Goal: Download file/media

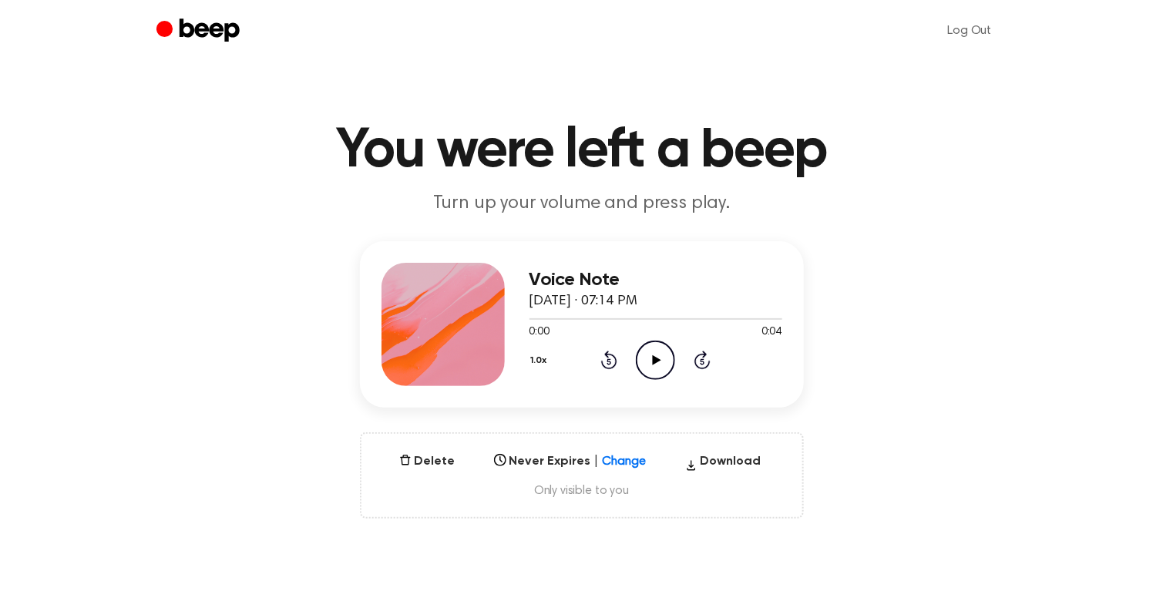
click at [658, 360] on icon at bounding box center [657, 360] width 8 height 10
click at [721, 458] on button "Download" at bounding box center [723, 464] width 89 height 25
click at [651, 352] on icon "Play Audio" at bounding box center [655, 360] width 39 height 39
click at [428, 457] on button "Delete" at bounding box center [427, 461] width 69 height 18
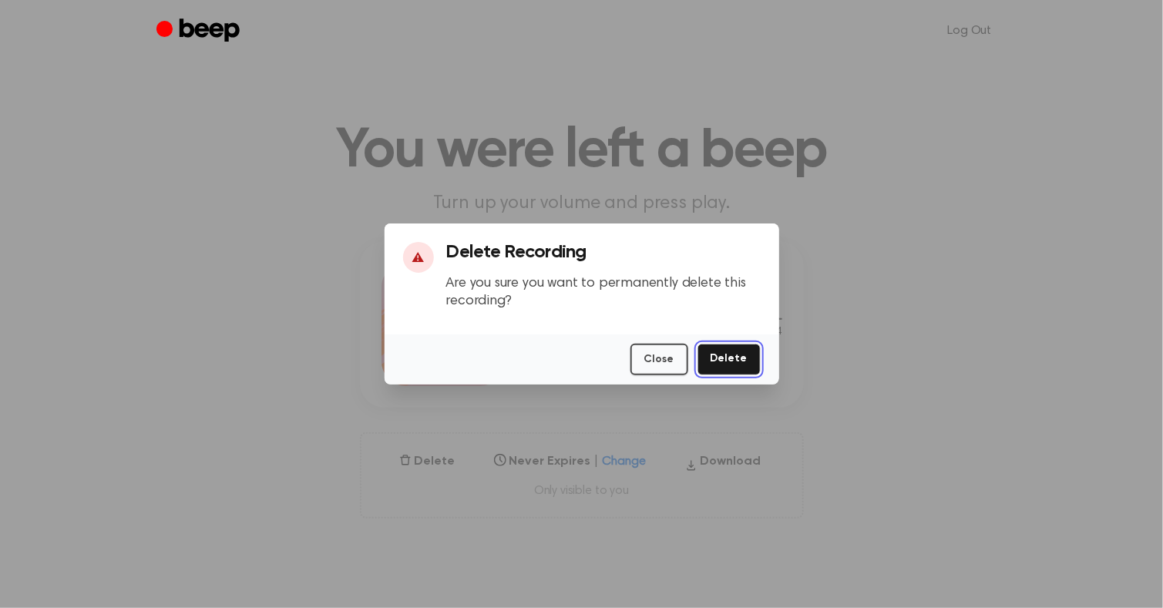
click at [725, 372] on button "Delete" at bounding box center [728, 360] width 63 height 32
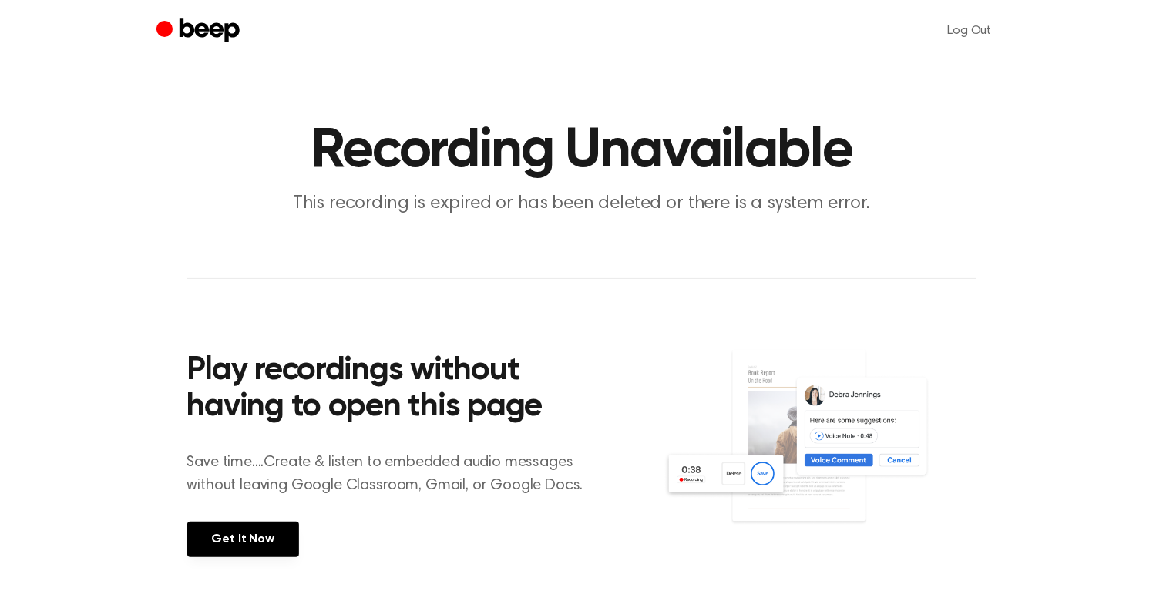
click at [205, 37] on icon "Beep" at bounding box center [199, 31] width 87 height 30
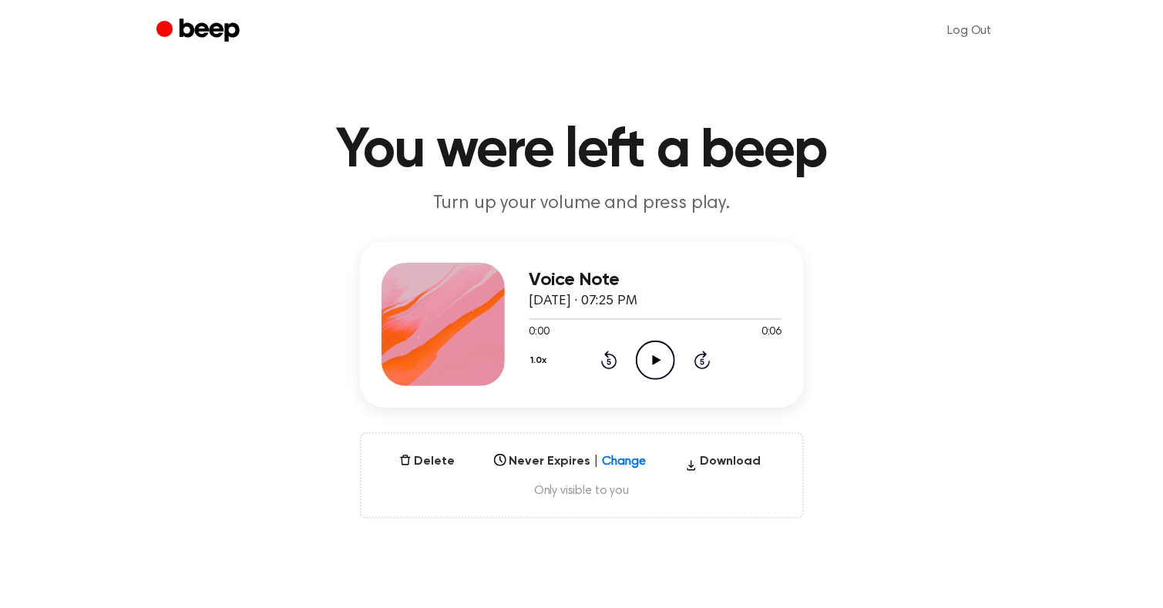
click at [649, 346] on icon "Play Audio" at bounding box center [655, 360] width 39 height 39
click at [432, 457] on button "Delete" at bounding box center [427, 461] width 69 height 18
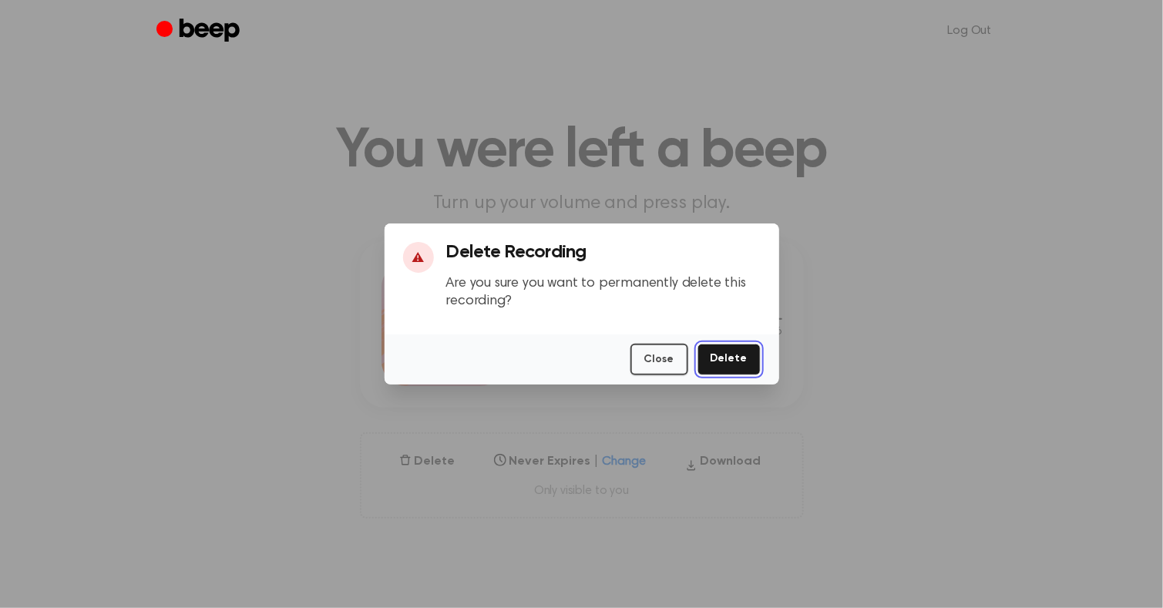
click at [740, 361] on button "Delete" at bounding box center [728, 360] width 63 height 32
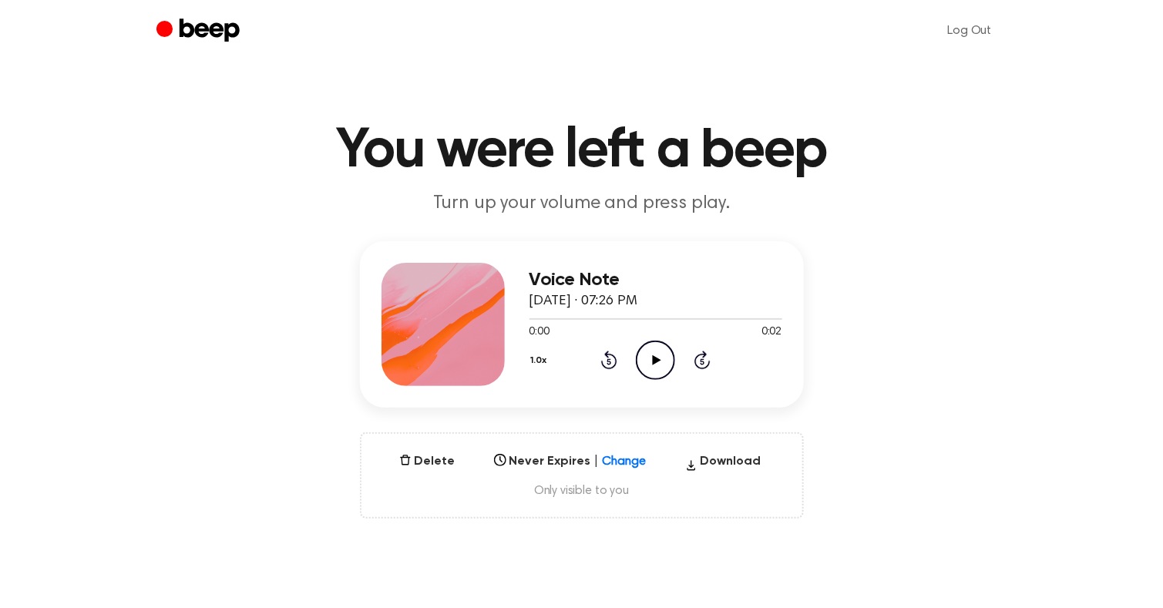
click at [653, 353] on icon "Play Audio" at bounding box center [655, 360] width 39 height 39
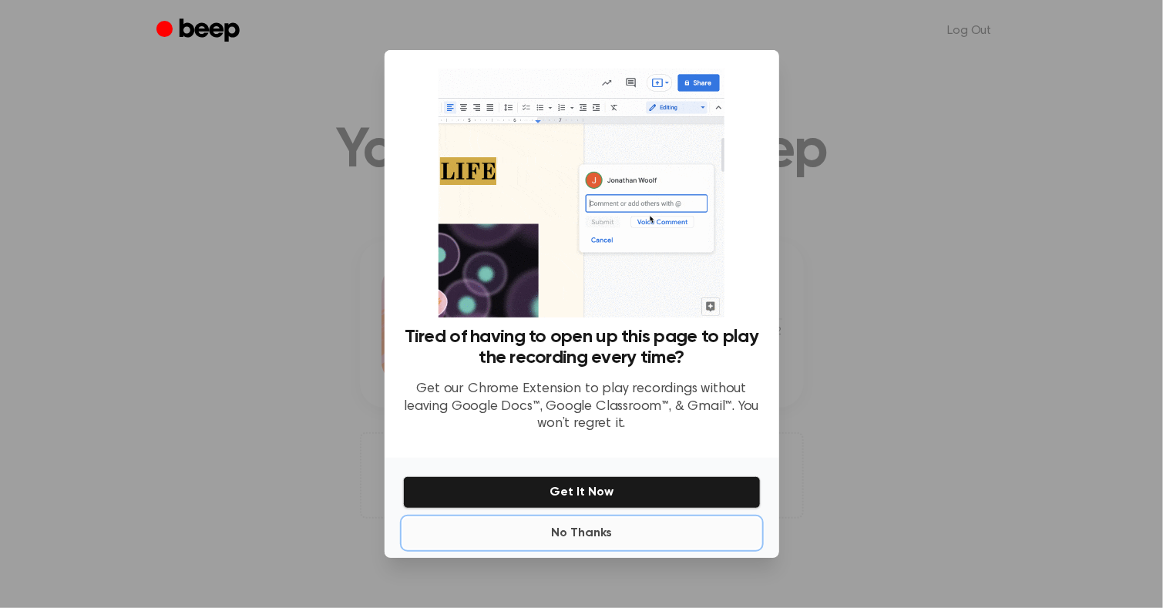
click at [595, 521] on button "No Thanks" at bounding box center [582, 533] width 358 height 31
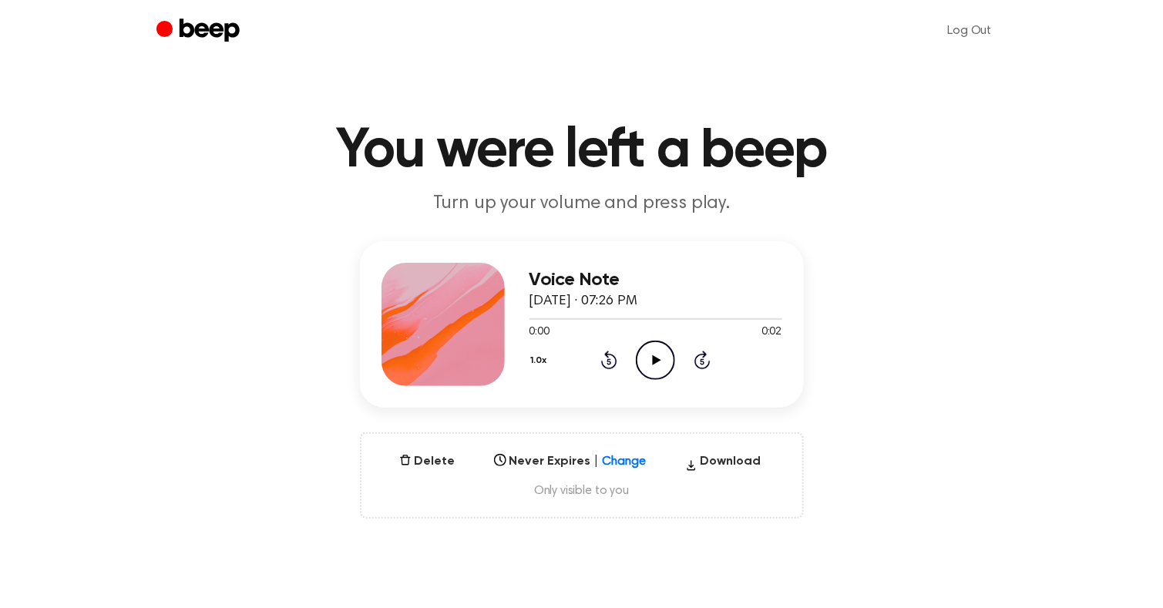
click at [656, 358] on icon at bounding box center [657, 360] width 8 height 10
click at [713, 457] on button "Download" at bounding box center [723, 464] width 89 height 25
click at [663, 358] on icon "Play Audio" at bounding box center [655, 360] width 39 height 39
click at [719, 459] on button "Download" at bounding box center [723, 464] width 89 height 25
click at [663, 361] on icon "Play Audio" at bounding box center [655, 360] width 39 height 39
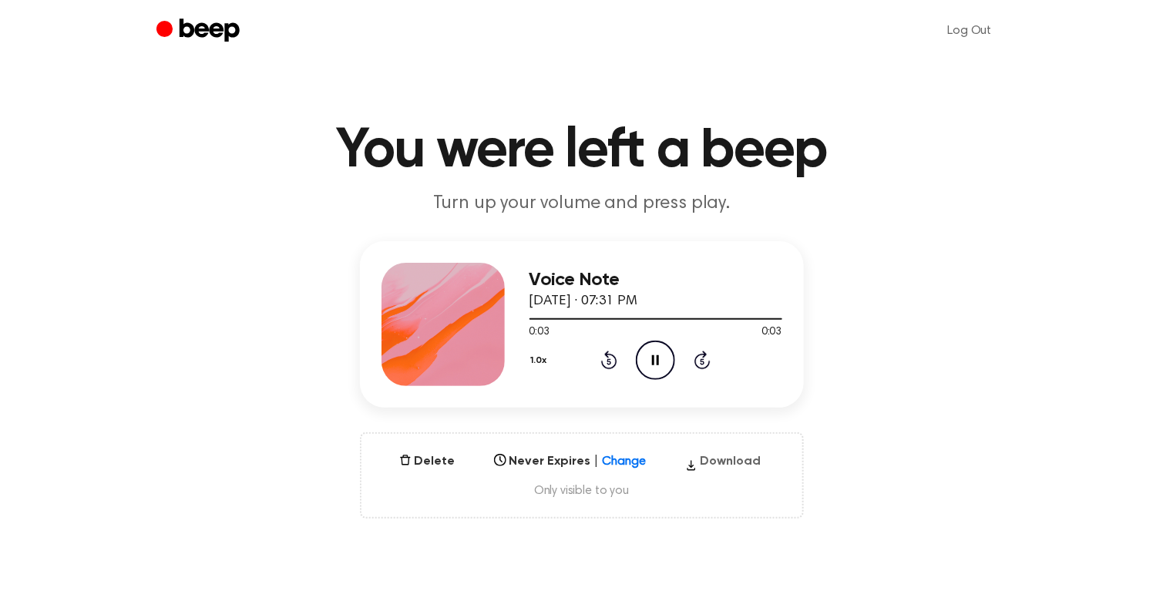
click at [728, 457] on button "Download" at bounding box center [723, 464] width 89 height 25
